Goal: Task Accomplishment & Management: Manage account settings

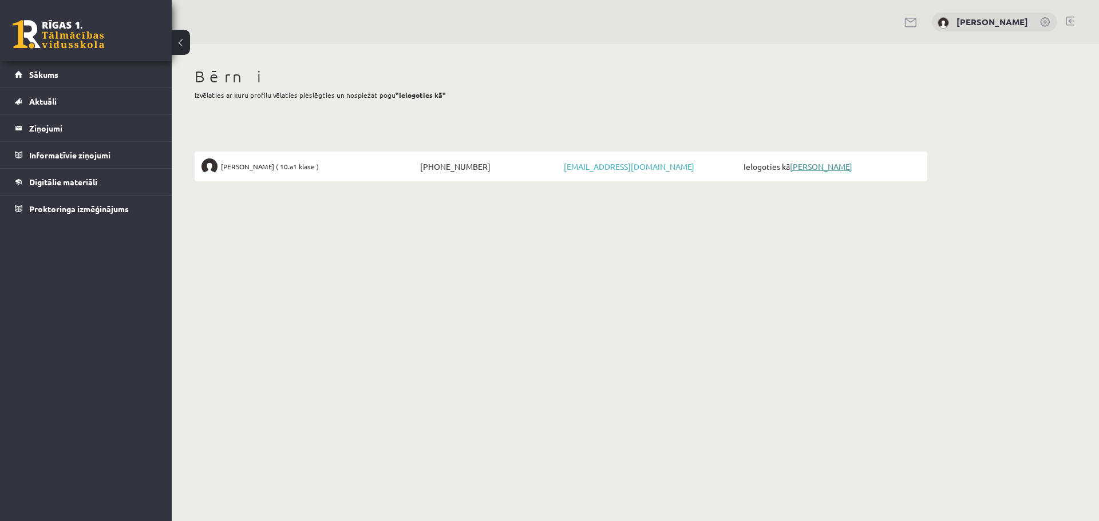
click at [831, 169] on link "[PERSON_NAME]" at bounding box center [821, 166] width 62 height 10
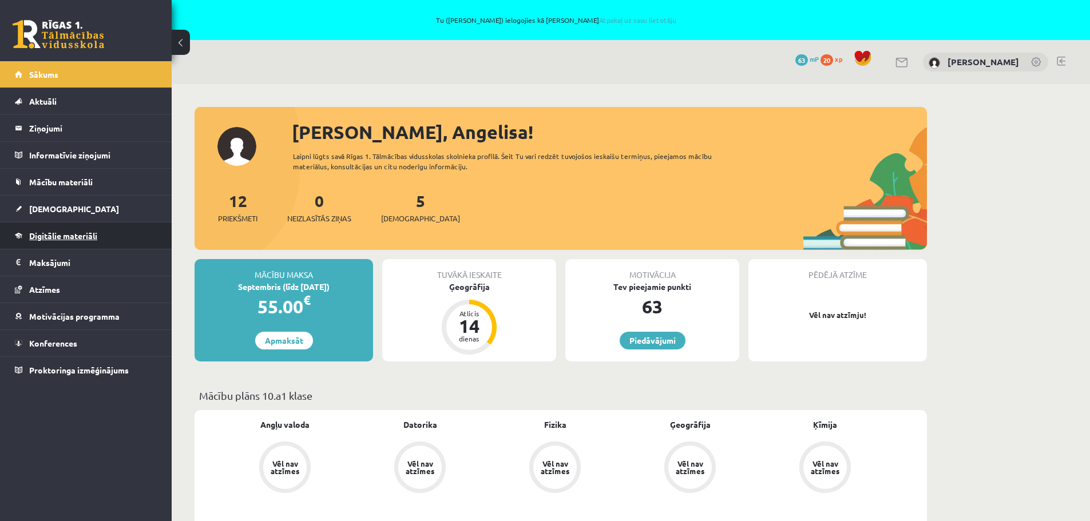
click at [94, 234] on span "Digitālie materiāli" at bounding box center [63, 236] width 68 height 10
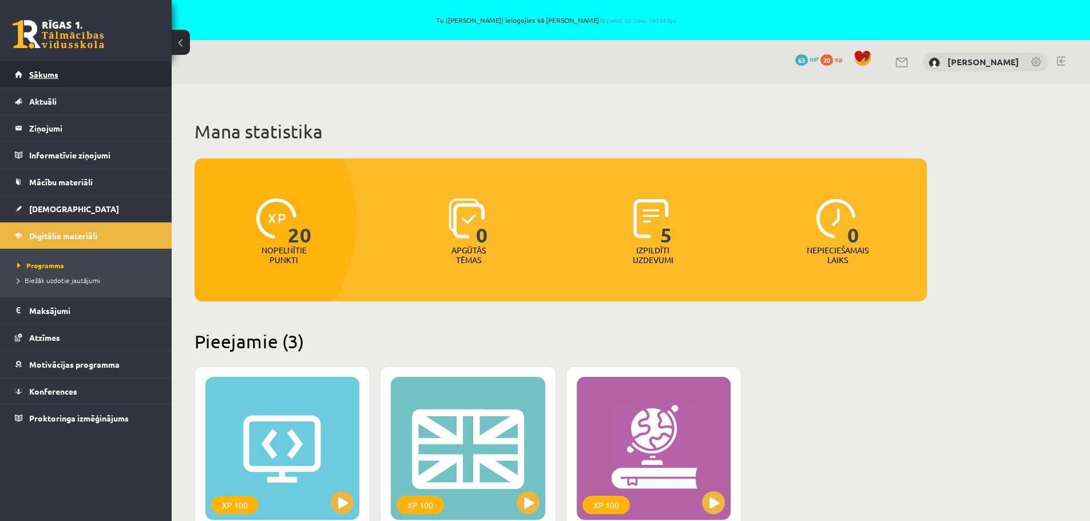
click at [57, 70] on span "Sākums" at bounding box center [43, 74] width 29 height 10
